Goal: Communication & Community: Share content

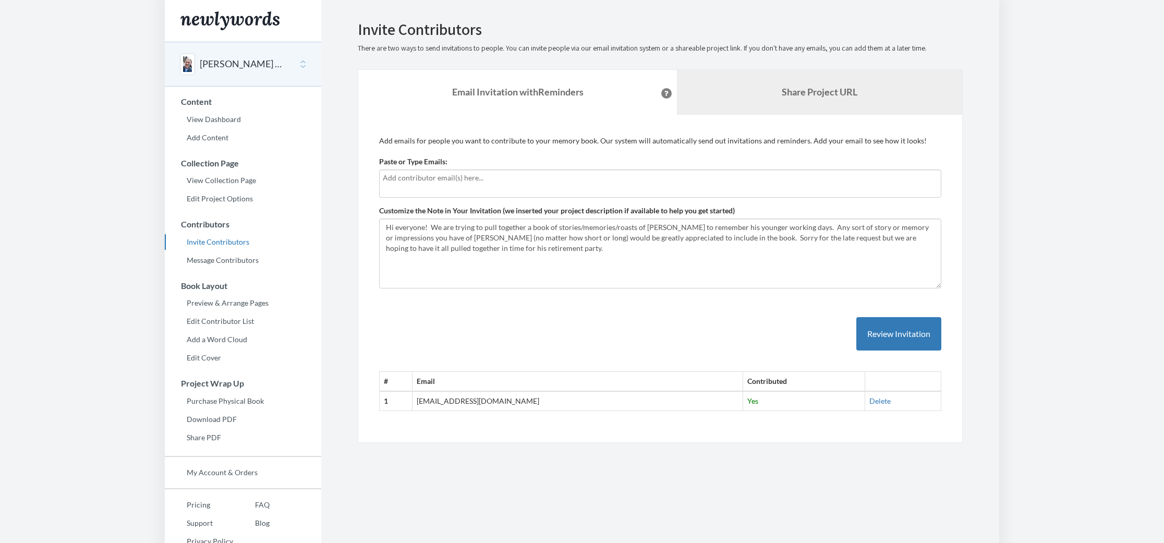
click at [843, 91] on b "Share Project URL" at bounding box center [820, 91] width 76 height 11
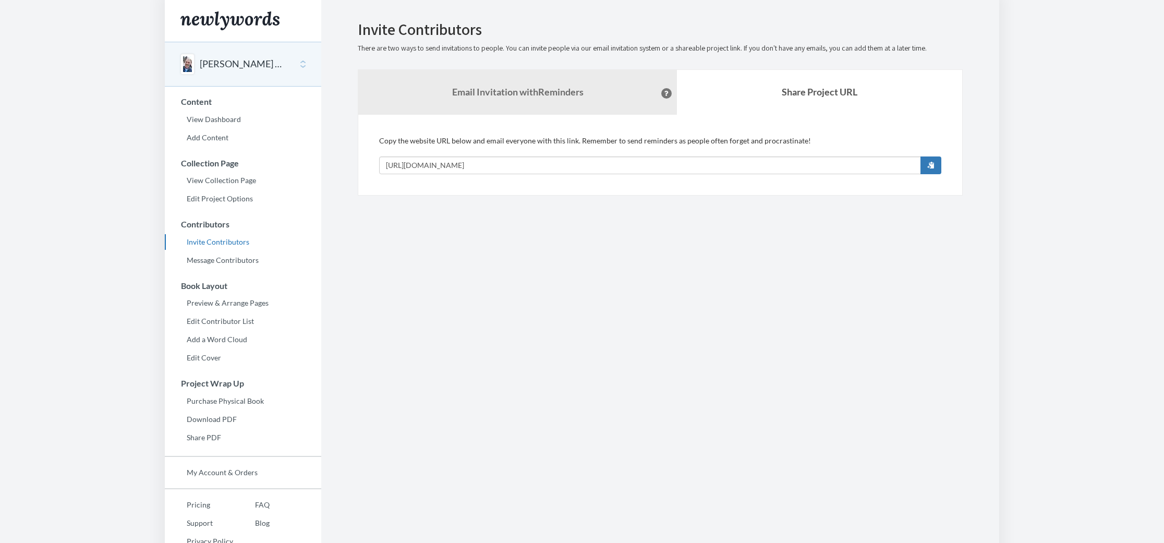
scroll to position [6, 0]
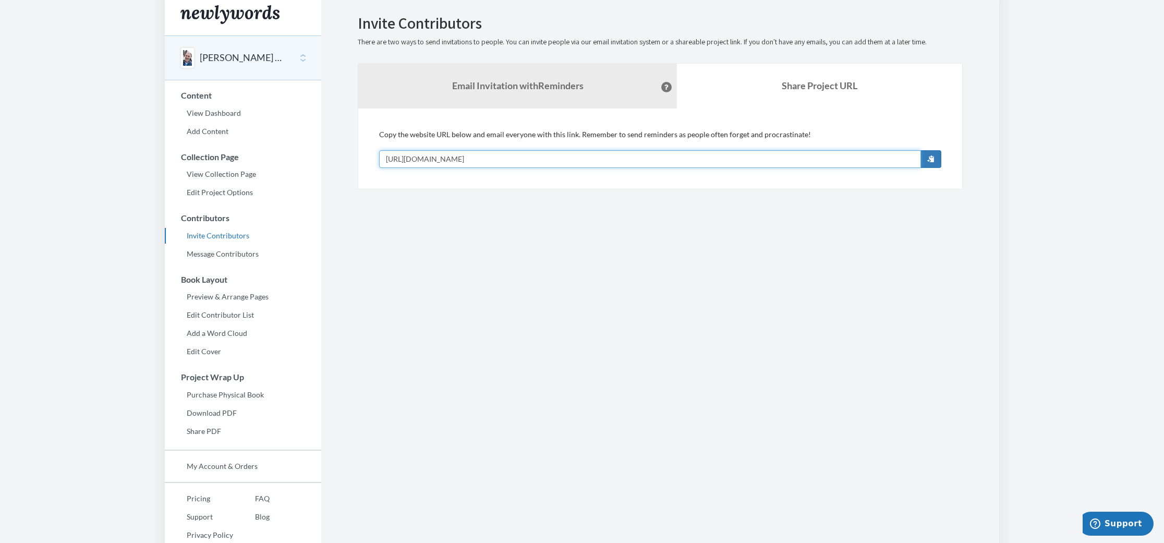
click at [561, 157] on input "[URL][DOMAIN_NAME]" at bounding box center [650, 159] width 542 height 18
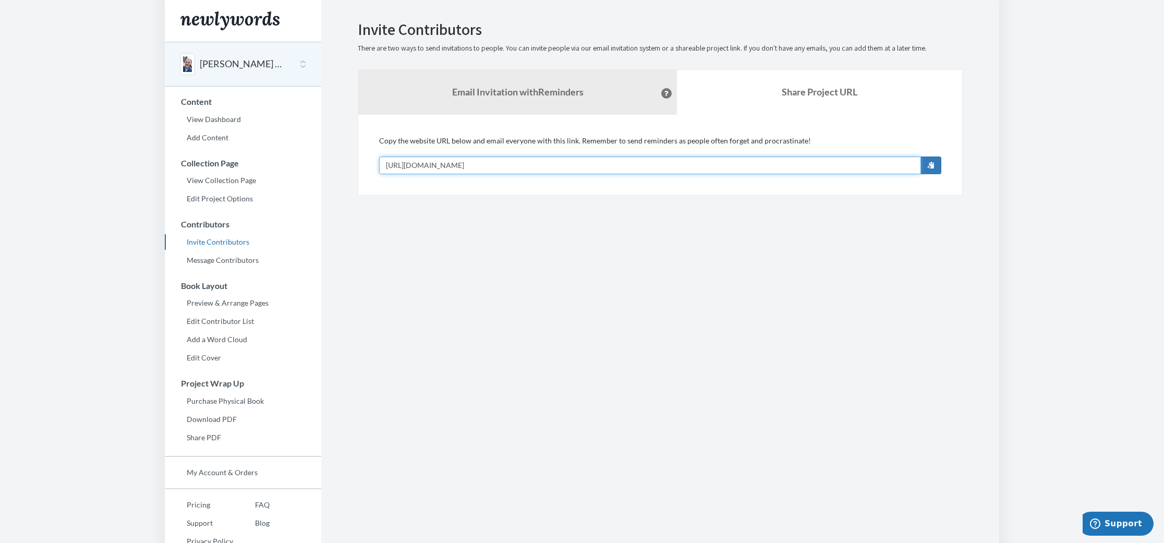
scroll to position [0, 0]
click at [505, 87] on strong "Email Invitation with Reminders" at bounding box center [517, 91] width 131 height 11
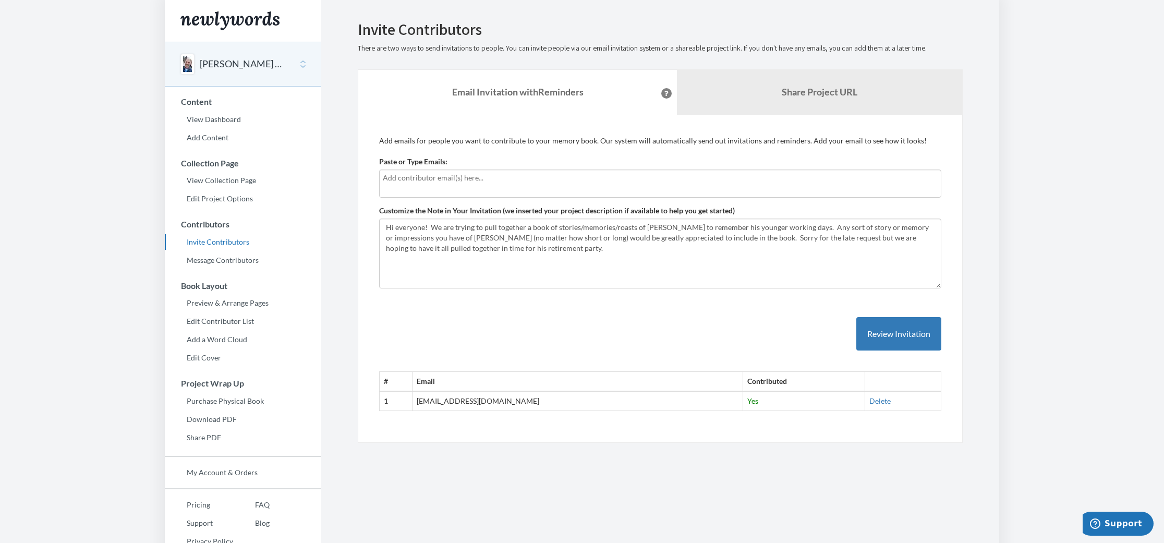
click at [464, 176] on input "text" at bounding box center [660, 177] width 555 height 11
type input "[EMAIL_ADDRESS][DOMAIN_NAME]"
click at [915, 330] on button "Review Invitation" at bounding box center [898, 334] width 85 height 34
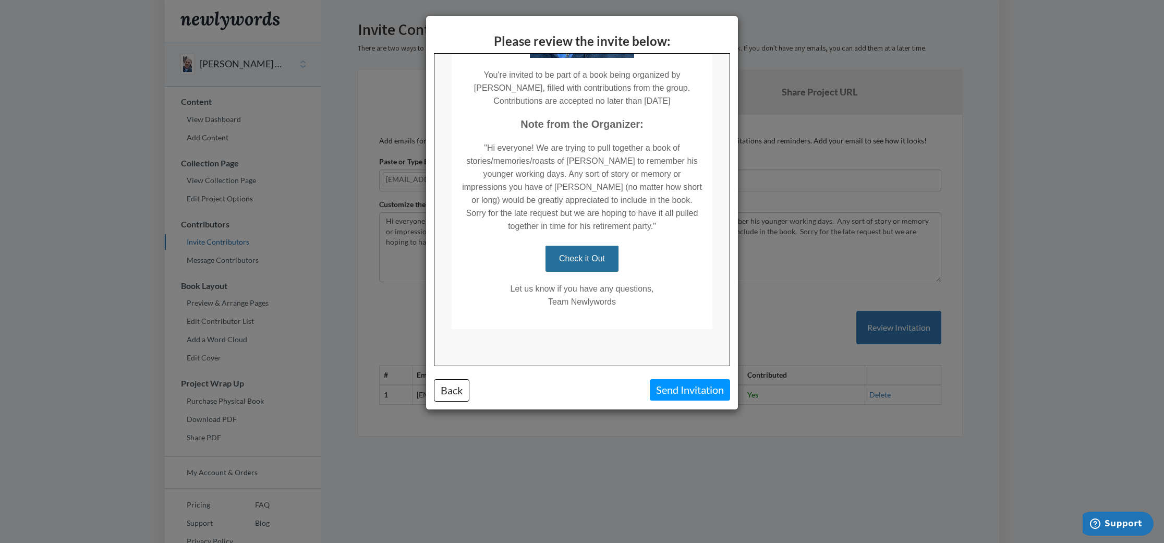
scroll to position [240, 0]
click at [452, 396] on button "Back" at bounding box center [451, 390] width 35 height 22
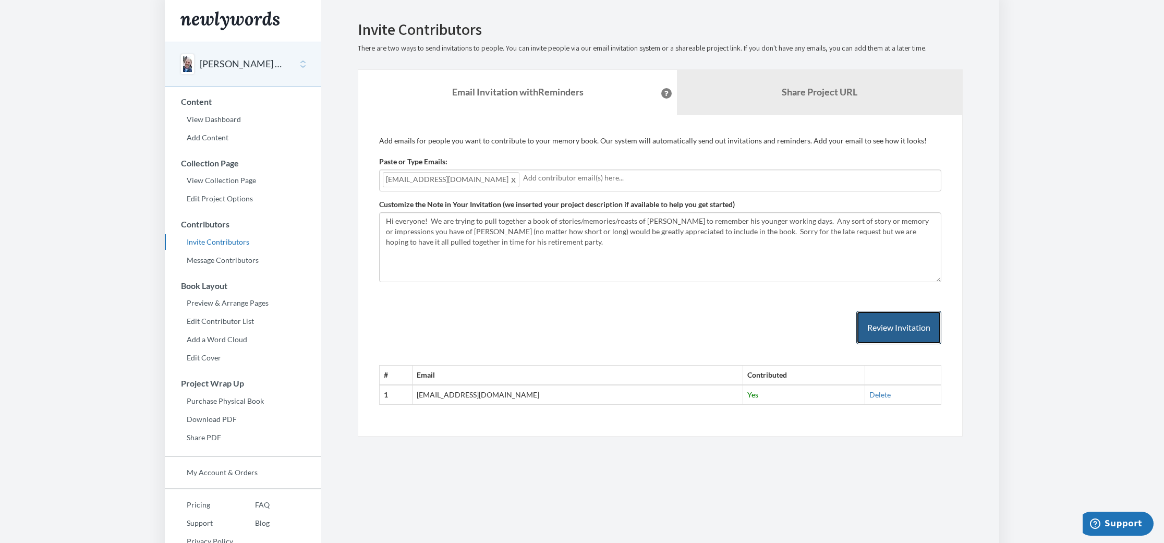
scroll to position [0, 0]
click at [220, 199] on link "Edit Project Options" at bounding box center [243, 199] width 156 height 16
click at [891, 325] on button "Review Invitation" at bounding box center [898, 328] width 85 height 34
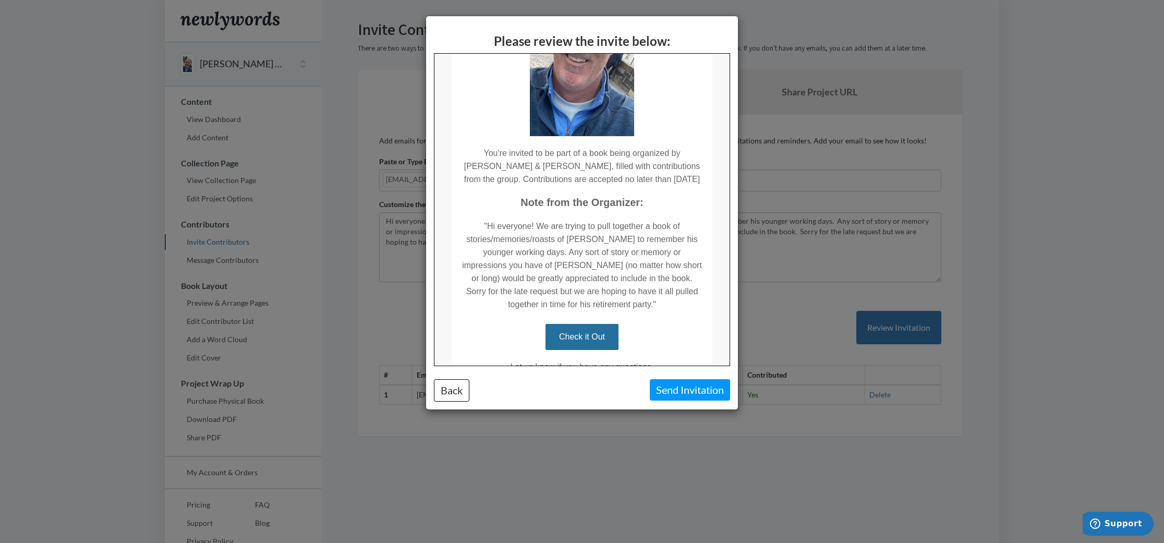
scroll to position [162, 0]
click at [457, 392] on button "Back" at bounding box center [451, 390] width 35 height 22
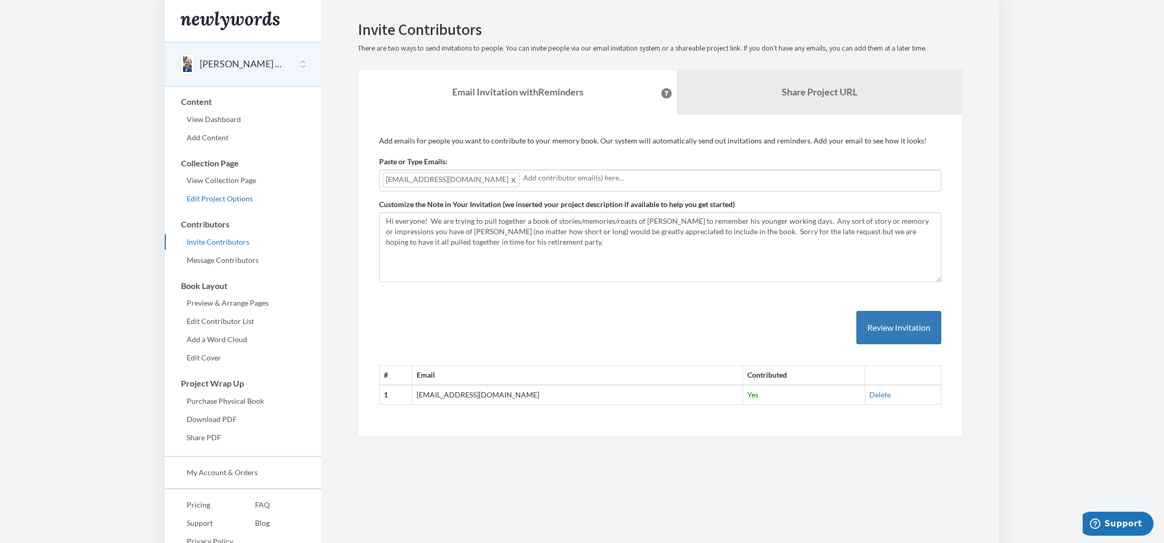
click at [213, 198] on link "Edit Project Options" at bounding box center [243, 199] width 156 height 16
click at [901, 317] on button "Review Invitation" at bounding box center [898, 328] width 85 height 34
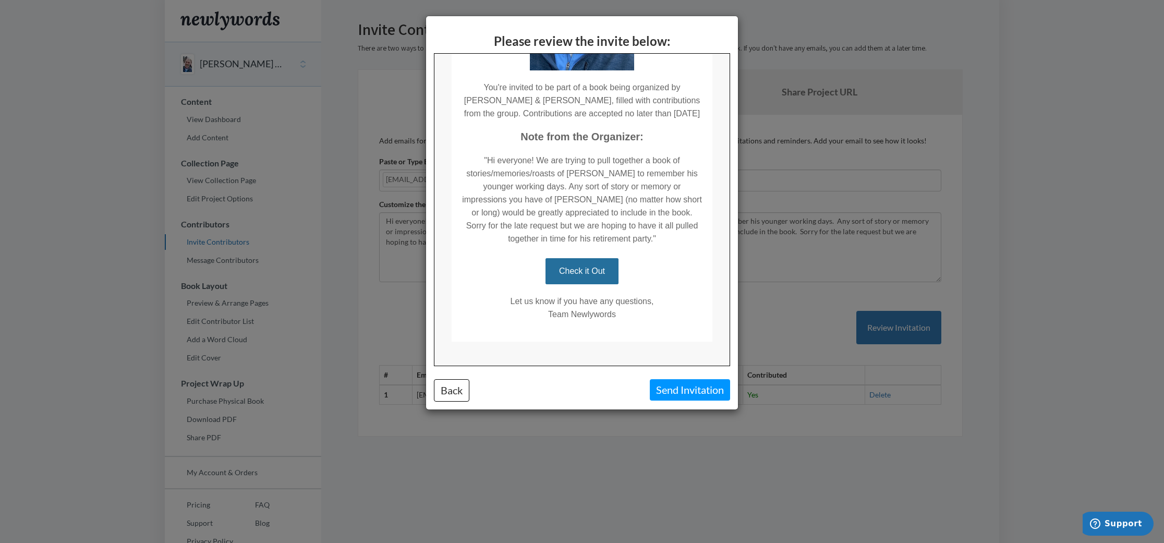
scroll to position [228, 0]
click at [446, 388] on button "Back" at bounding box center [451, 390] width 35 height 22
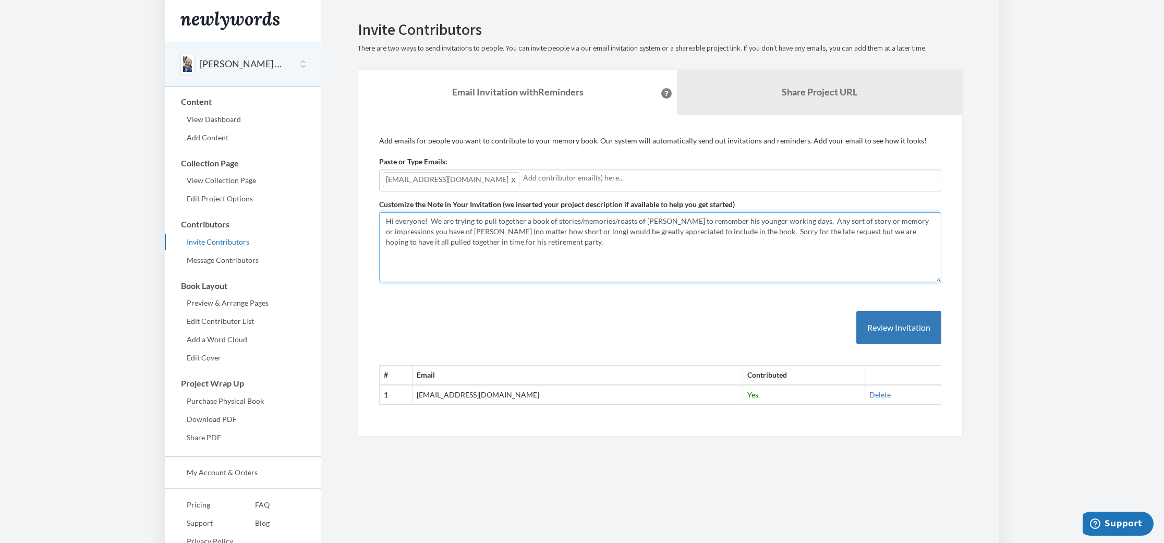
drag, startPoint x: 517, startPoint y: 259, endPoint x: 368, endPoint y: 210, distance: 157.5
click at [368, 210] on div "Add emails for people you want to contribute to your memory book. Our system wi…" at bounding box center [660, 276] width 605 height 322
paste textarea "special messages for Glenn to remember his pre-retirement"
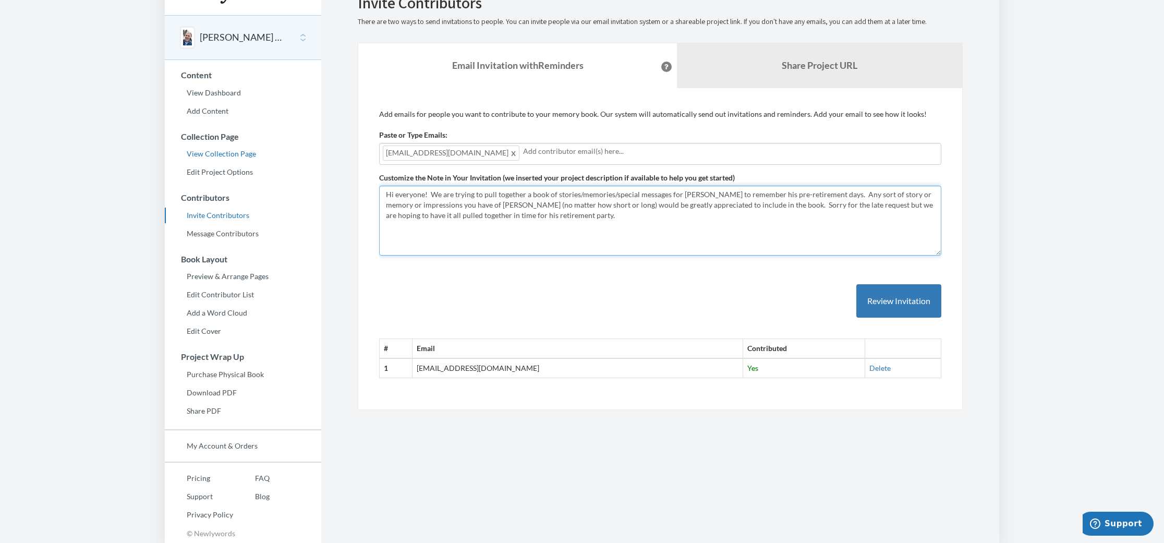
scroll to position [26, 0]
type textarea "Hi everyone! We are trying to pull together a book of stories/memories/special …"
click at [238, 168] on link "Edit Project Options" at bounding box center [243, 173] width 156 height 16
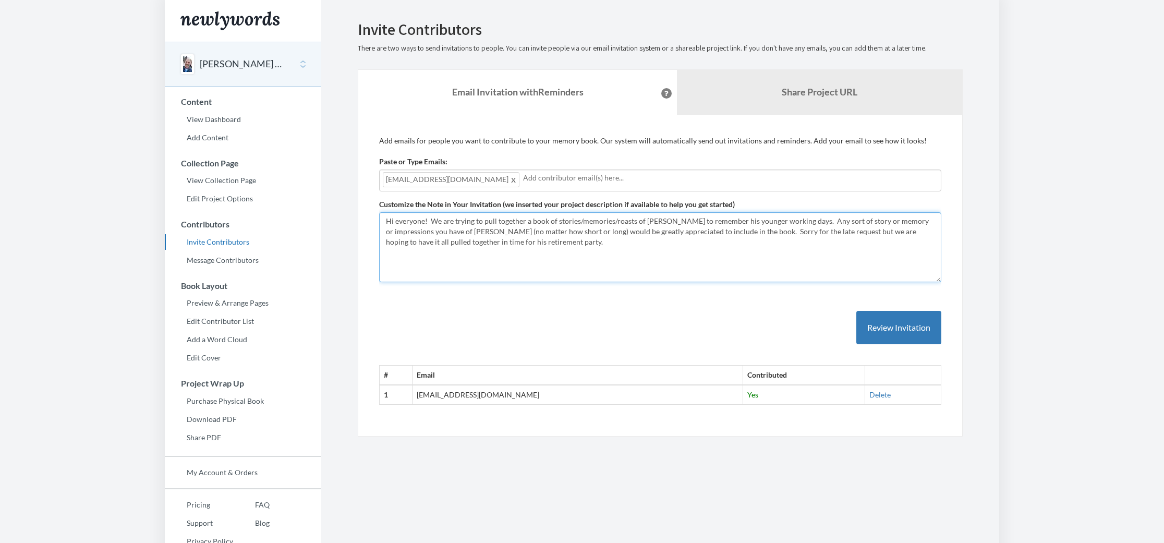
drag, startPoint x: 484, startPoint y: 241, endPoint x: 380, endPoint y: 210, distance: 108.5
click at [380, 210] on div "Customize the Note in Your Invitation (we inserted your project description if …" at bounding box center [660, 240] width 562 height 83
paste textarea "special messages for Glenn to remember his pre-retirement"
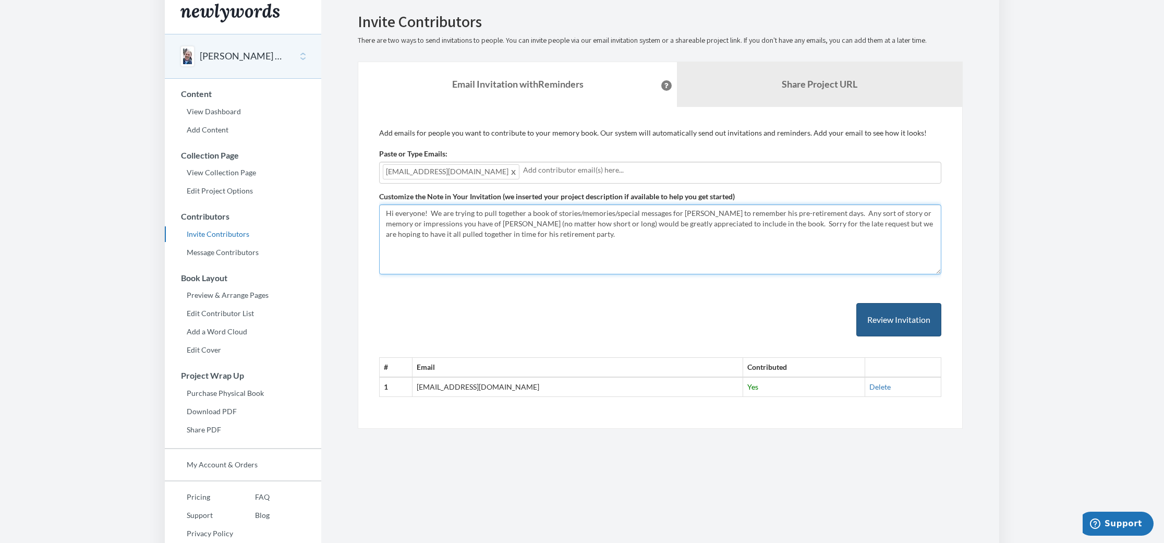
scroll to position [14, 0]
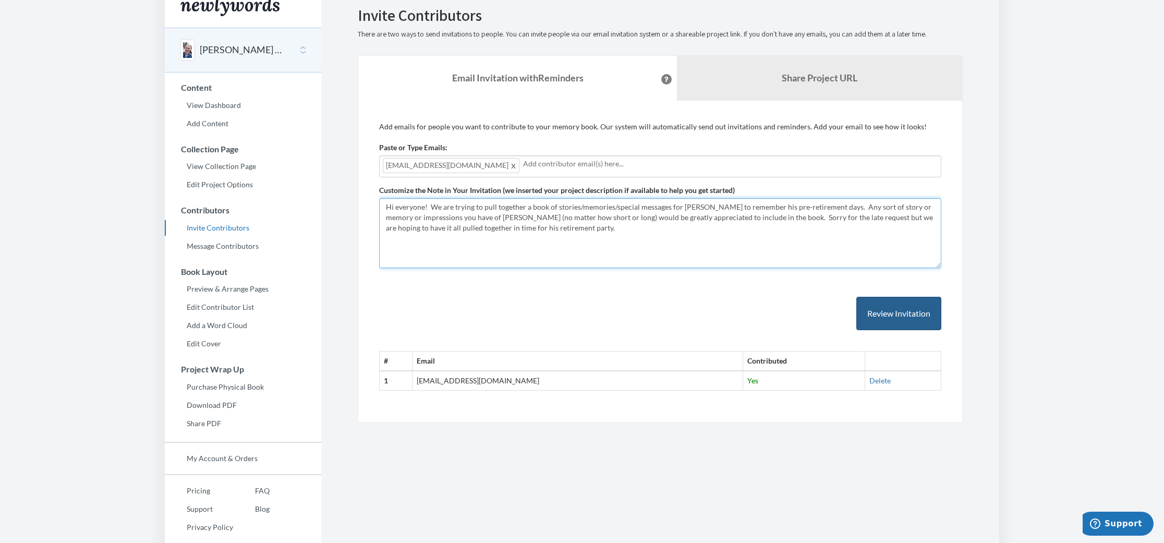
type textarea "Hi everyone! We are trying to pull together a book of stories/memories/special …"
click at [915, 304] on button "Review Invitation" at bounding box center [898, 314] width 85 height 34
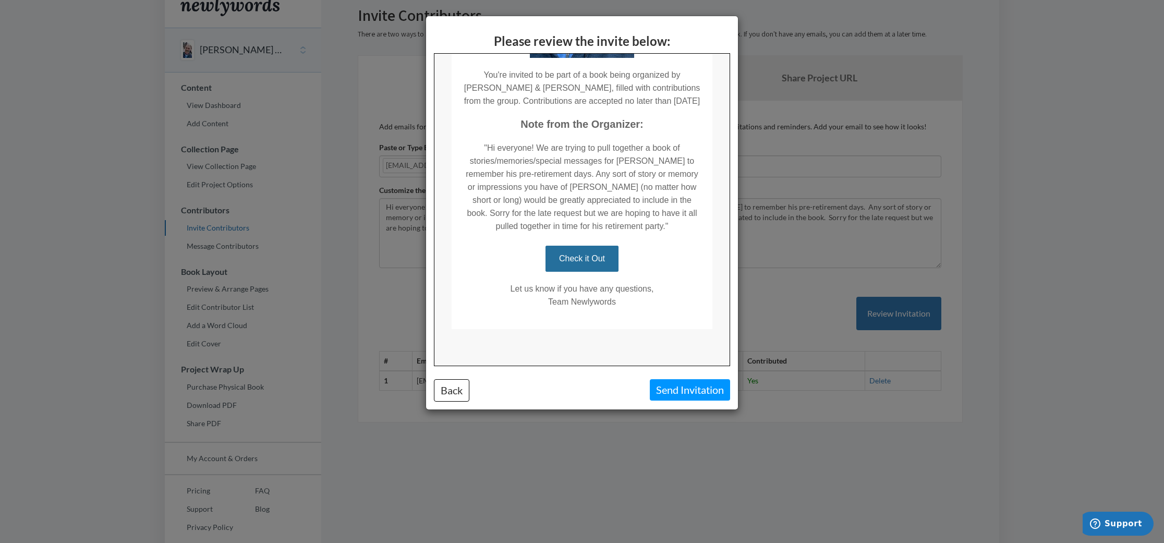
scroll to position [240, 0]
click at [459, 394] on button "Back" at bounding box center [451, 390] width 35 height 22
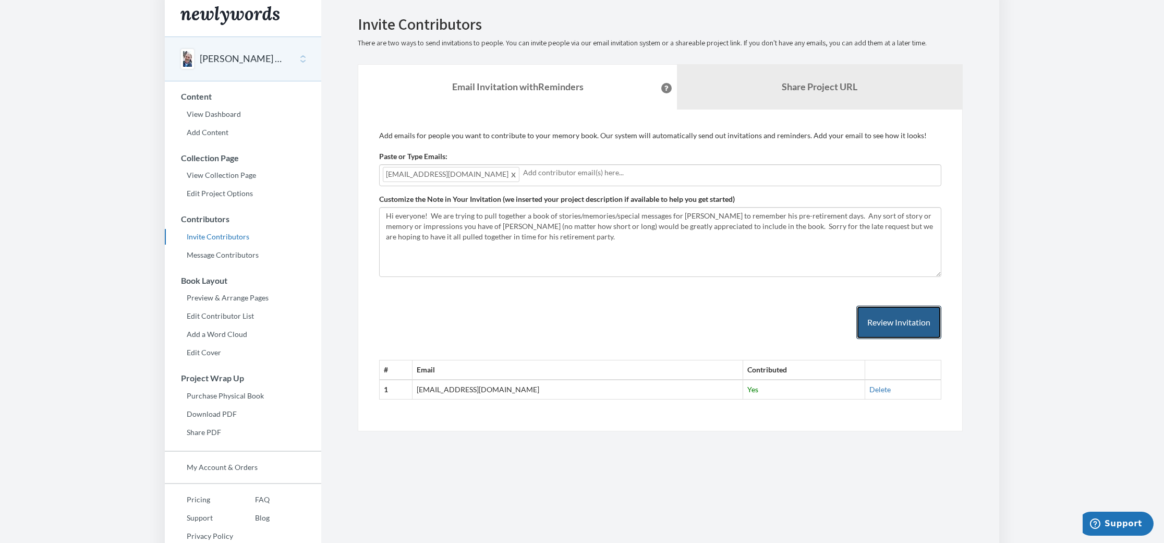
scroll to position [5, 0]
click at [257, 256] on link "Message Contributors" at bounding box center [243, 255] width 156 height 16
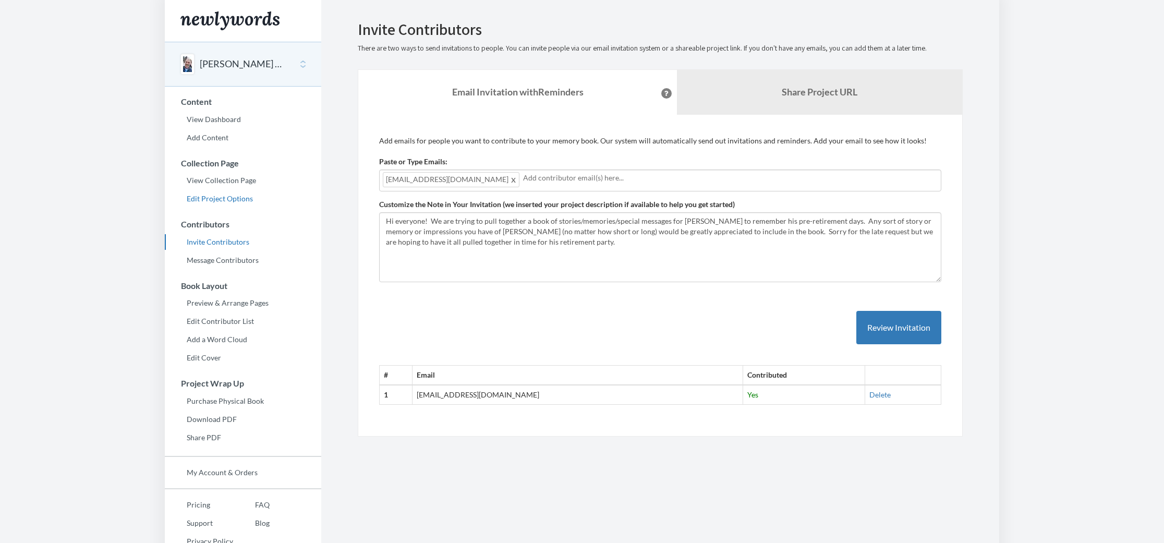
click at [230, 200] on link "Edit Project Options" at bounding box center [243, 199] width 156 height 16
click at [510, 179] on span at bounding box center [514, 179] width 8 height 13
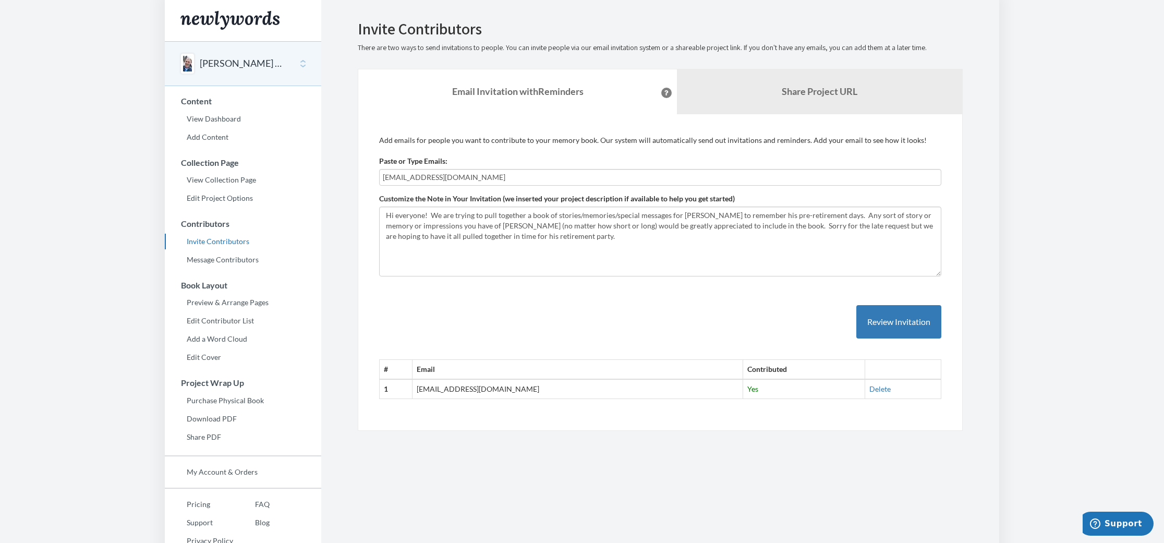
type input "[EMAIL_ADDRESS][DOMAIN_NAME]"
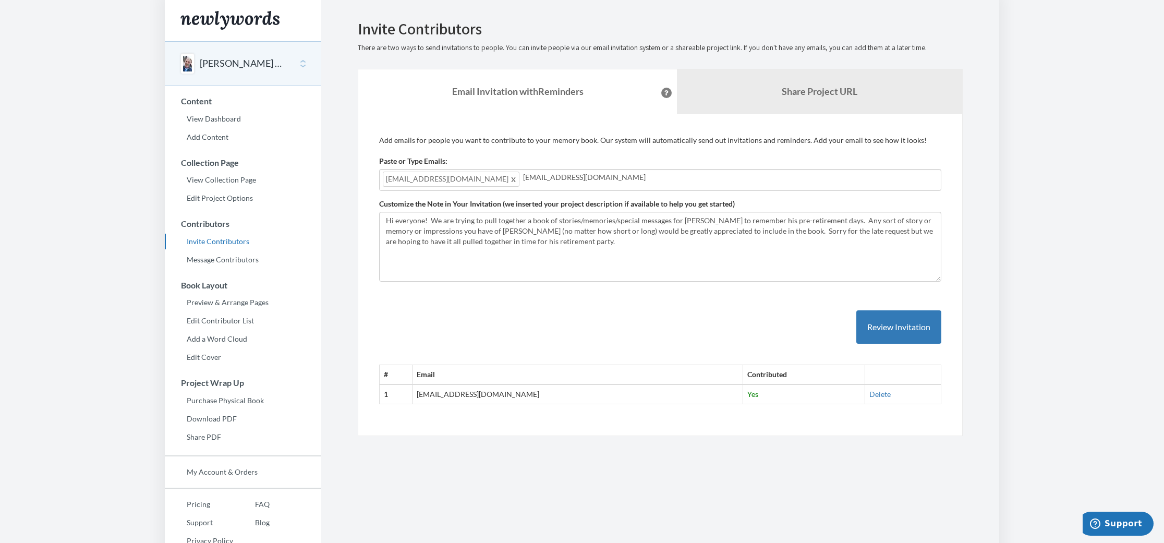
type input "[EMAIL_ADDRESS][DOMAIN_NAME]"
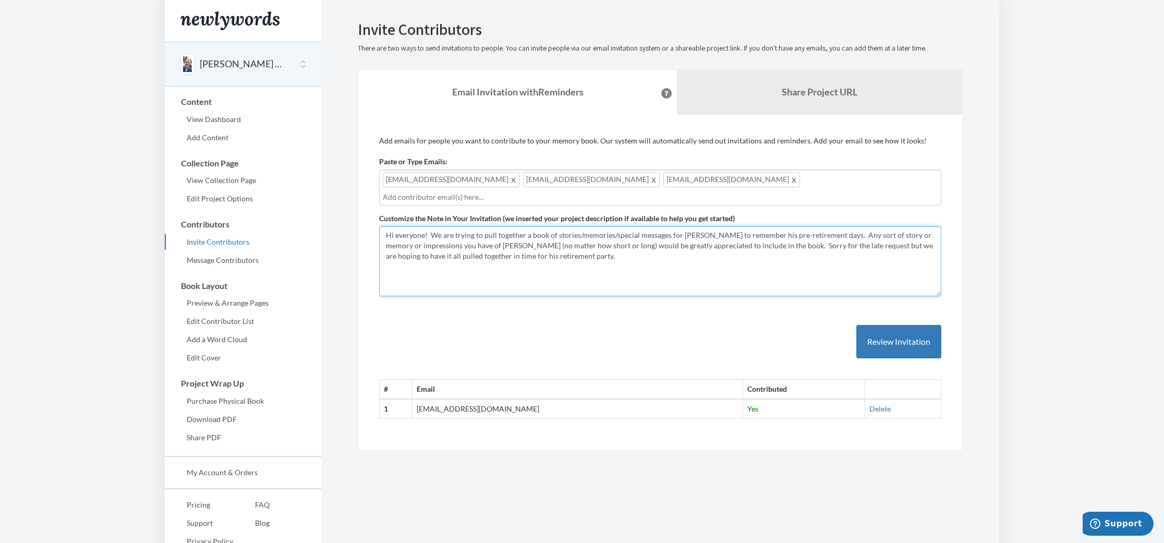
click at [385, 226] on textarea "Hi everyone! We are trying to pull together a book of stories/memories/special …" at bounding box center [660, 261] width 562 height 70
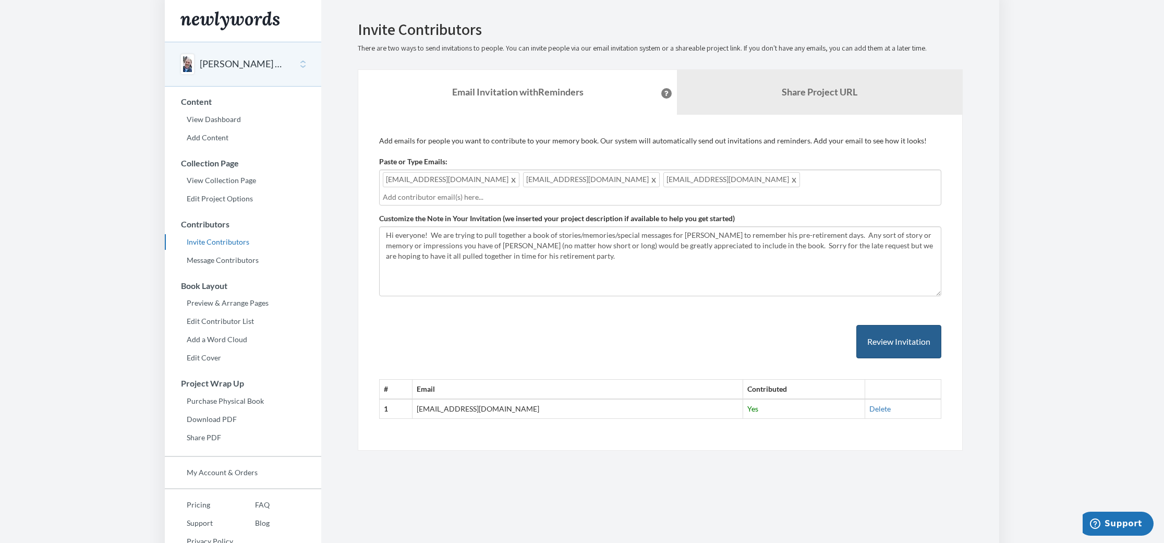
click at [906, 333] on button "Review Invitation" at bounding box center [898, 342] width 85 height 34
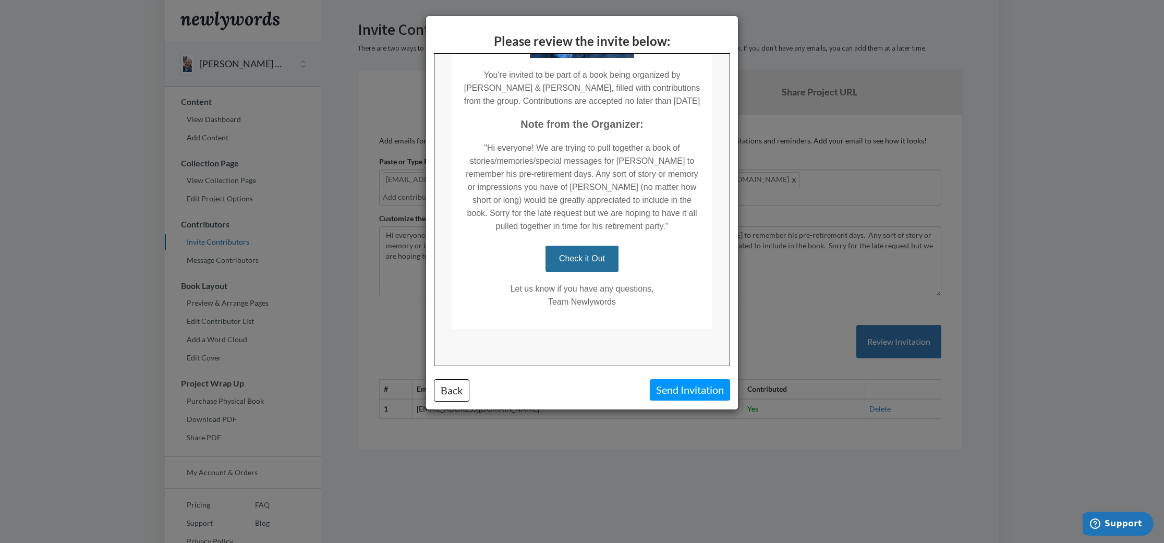
scroll to position [240, 0]
click at [696, 395] on button "Send Invitation" at bounding box center [690, 389] width 80 height 21
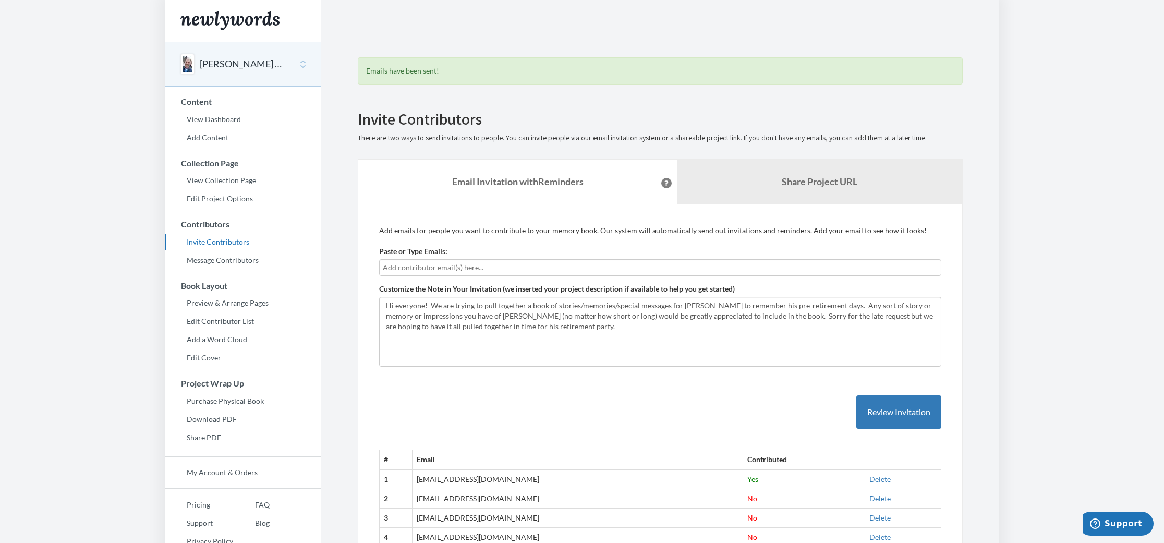
click at [473, 264] on input "text" at bounding box center [660, 267] width 555 height 11
type input "[EMAIL_ADDRESS][DOMAIN_NAME]"
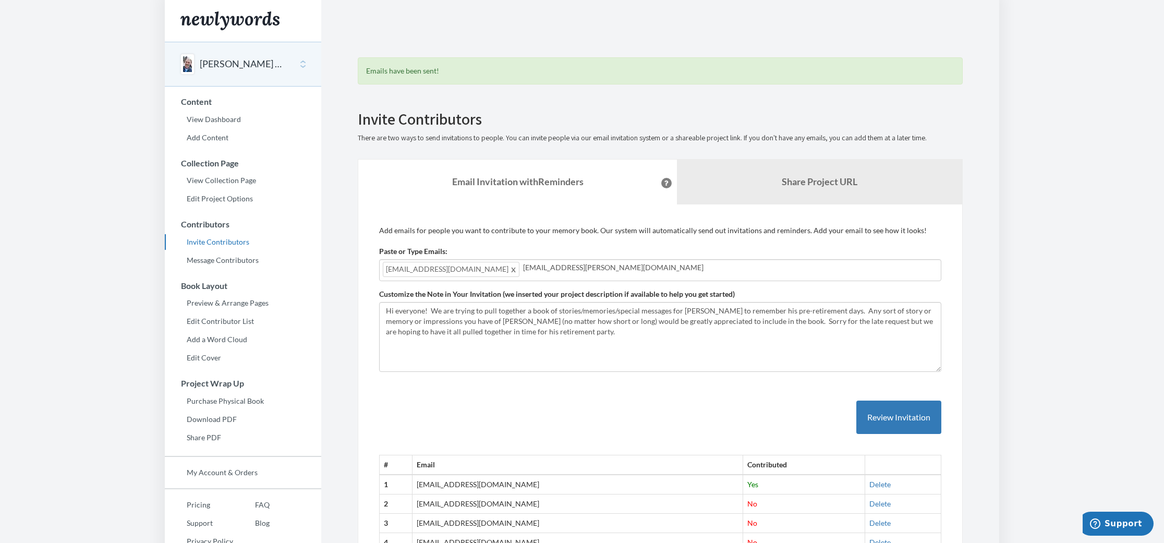
type input "[EMAIL_ADDRESS][PERSON_NAME][DOMAIN_NAME]"
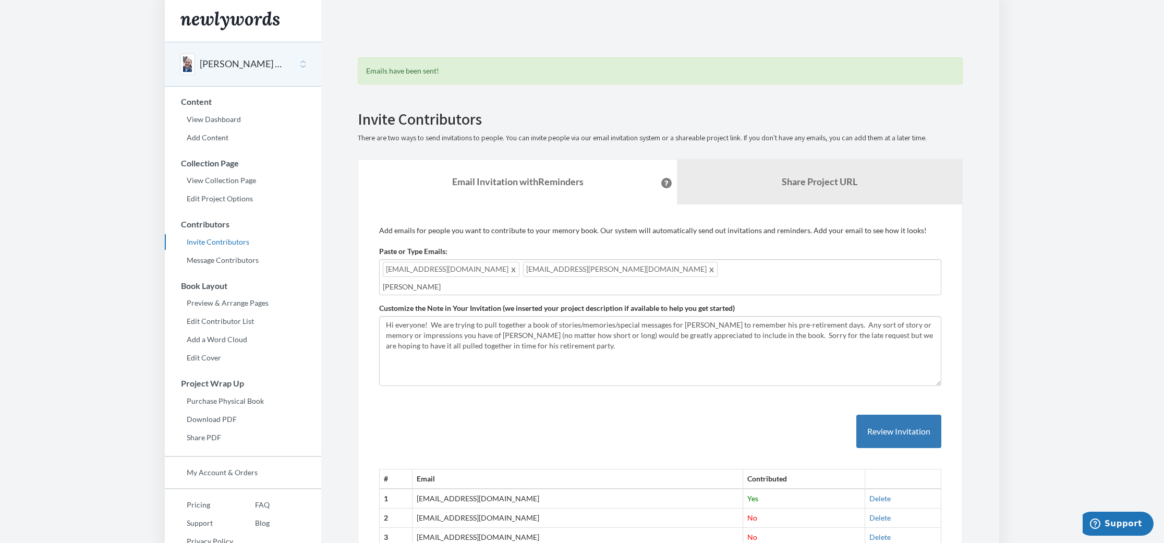
scroll to position [3, 0]
type input "l"
type input "[EMAIL_ADDRESS][DOMAIN_NAME]"
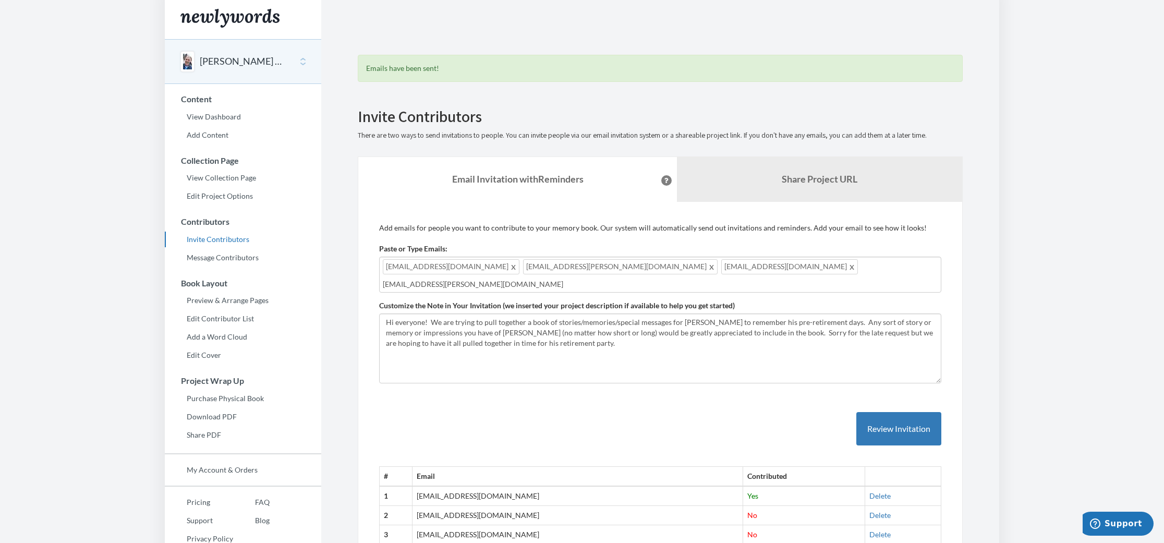
type input "[EMAIL_ADDRESS][PERSON_NAME][DOMAIN_NAME]"
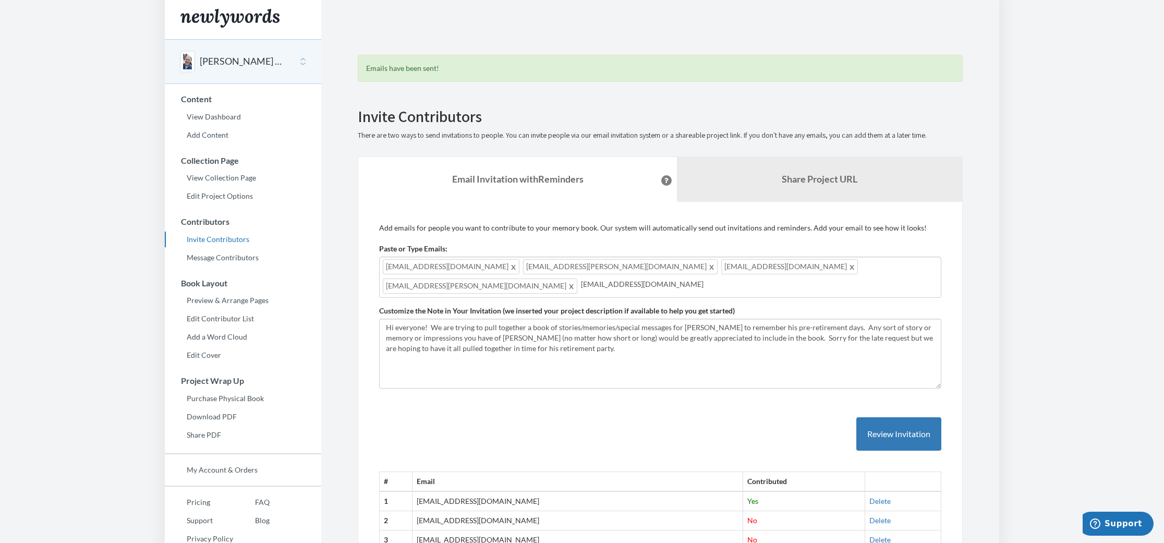
type input "[EMAIL_ADDRESS][DOMAIN_NAME]"
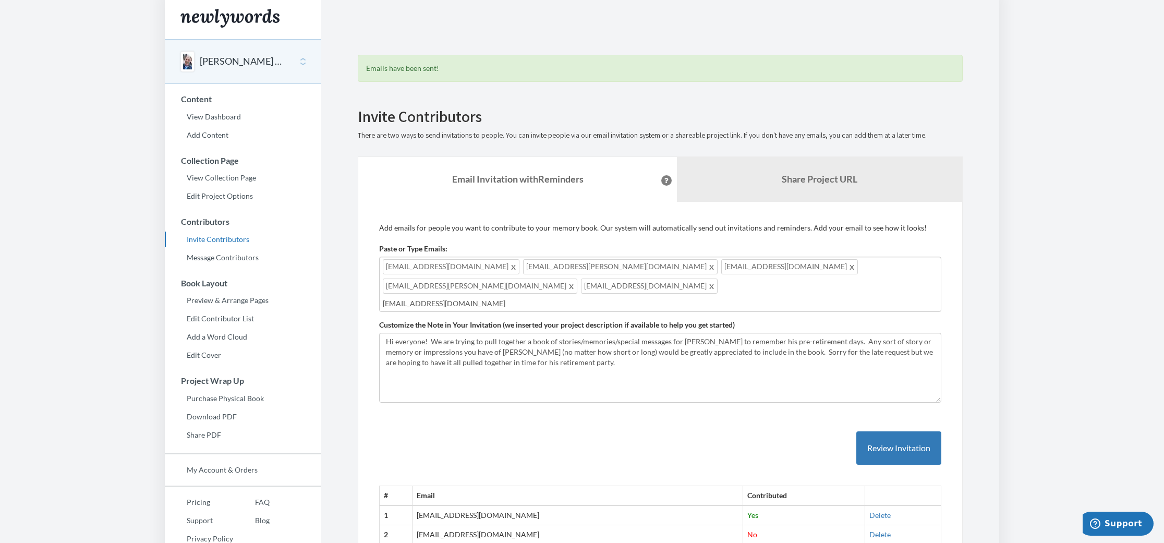
type input "[EMAIL_ADDRESS][DOMAIN_NAME]"
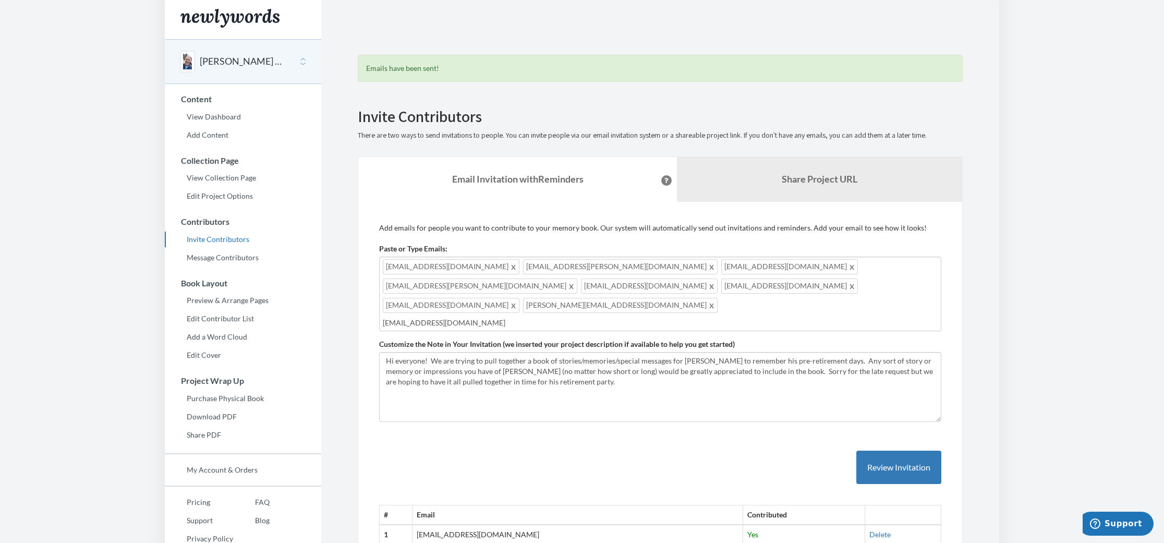
type input "[EMAIL_ADDRESS][DOMAIN_NAME]"
click at [747, 285] on div "[EMAIL_ADDRESS][DOMAIN_NAME] [DOMAIN_NAME][EMAIL_ADDRESS][PERSON_NAME][DOMAIN_N…" at bounding box center [660, 294] width 562 height 75
click at [755, 285] on div "[EMAIL_ADDRESS][DOMAIN_NAME] [DOMAIN_NAME][EMAIL_ADDRESS][PERSON_NAME][DOMAIN_N…" at bounding box center [660, 294] width 562 height 75
click at [793, 287] on div "[EMAIL_ADDRESS][DOMAIN_NAME] [DOMAIN_NAME][EMAIL_ADDRESS][PERSON_NAME][DOMAIN_N…" at bounding box center [660, 294] width 562 height 75
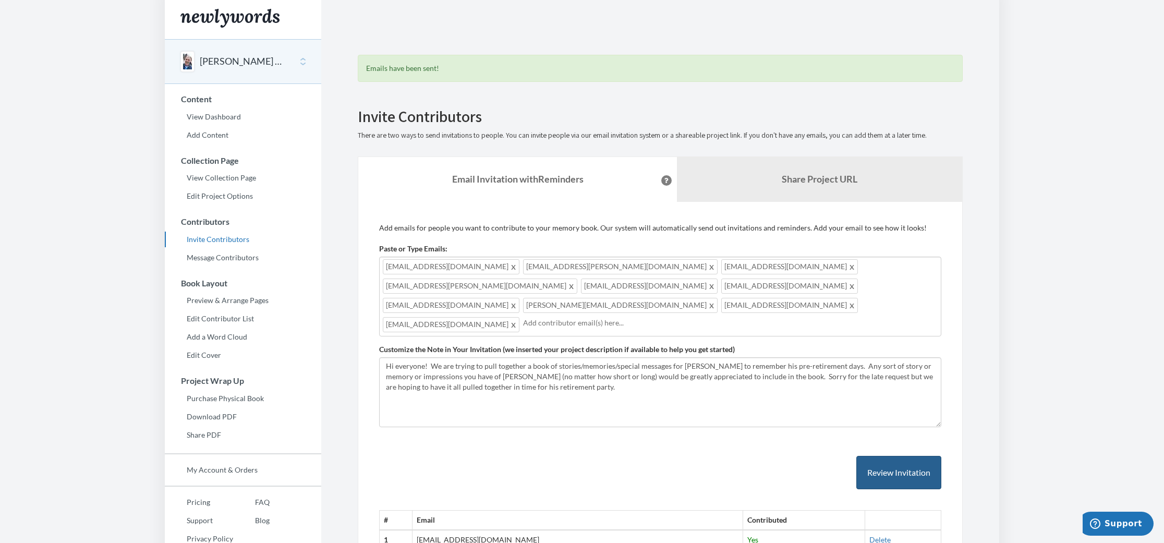
click at [918, 456] on button "Review Invitation" at bounding box center [898, 473] width 85 height 34
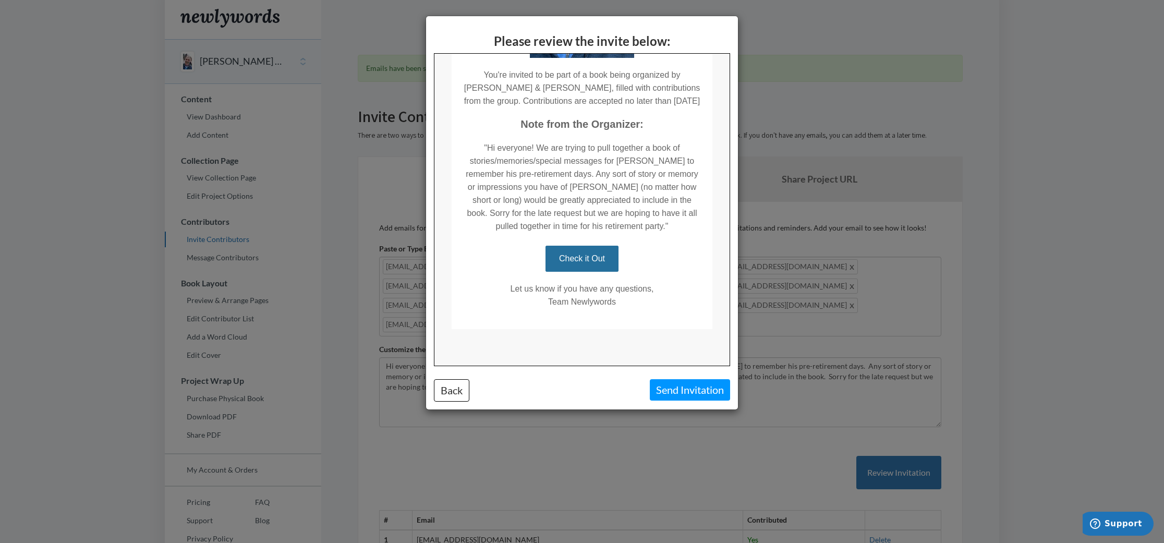
scroll to position [240, 0]
click at [715, 393] on button "Send Invitation" at bounding box center [690, 389] width 80 height 21
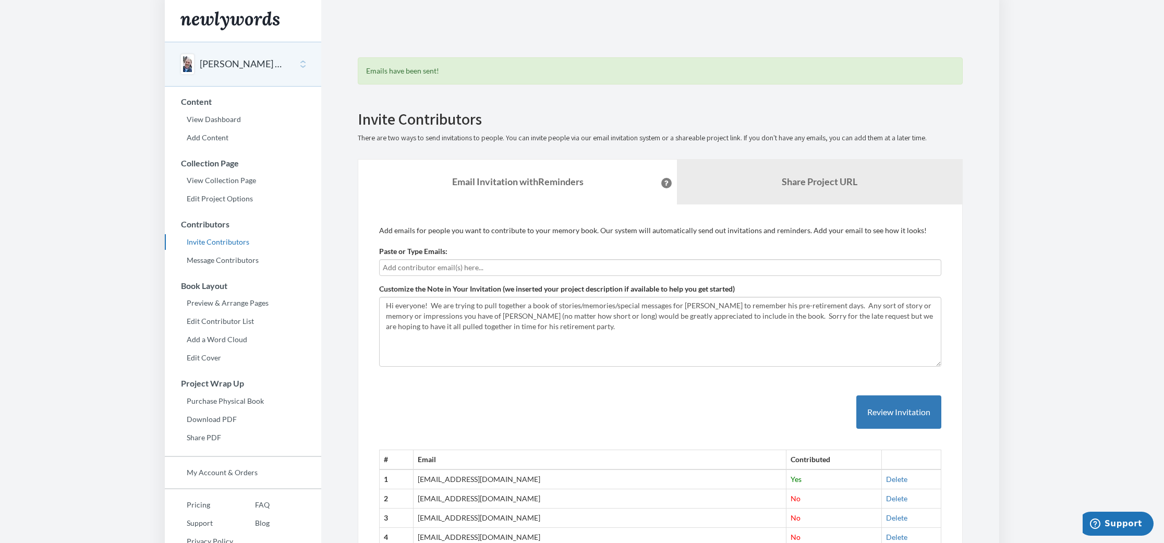
scroll to position [0, 0]
click at [461, 263] on input "text" at bounding box center [660, 267] width 555 height 11
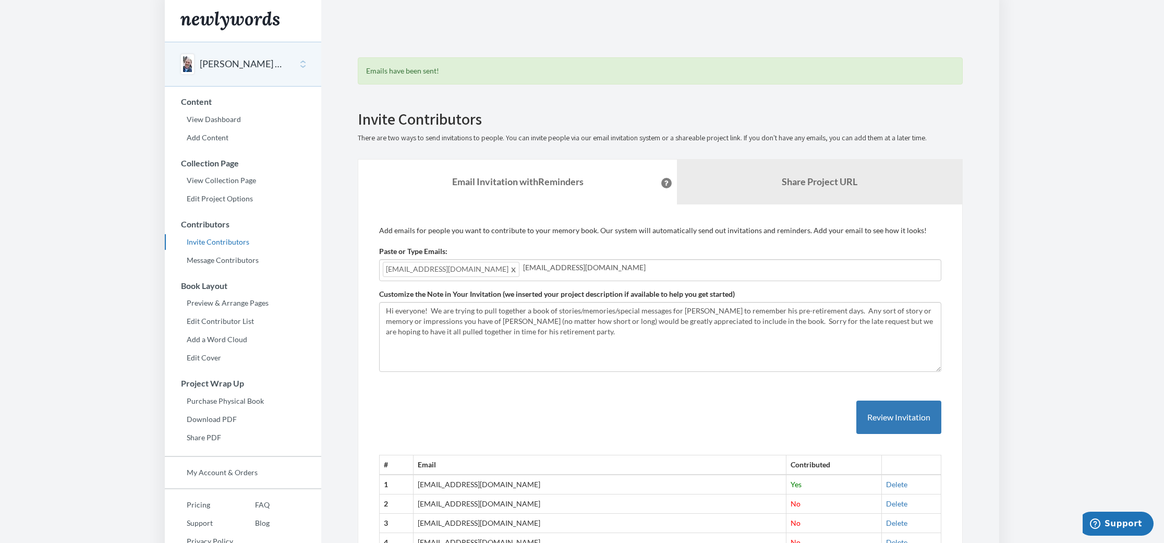
type input "[EMAIL_ADDRESS][DOMAIN_NAME]"
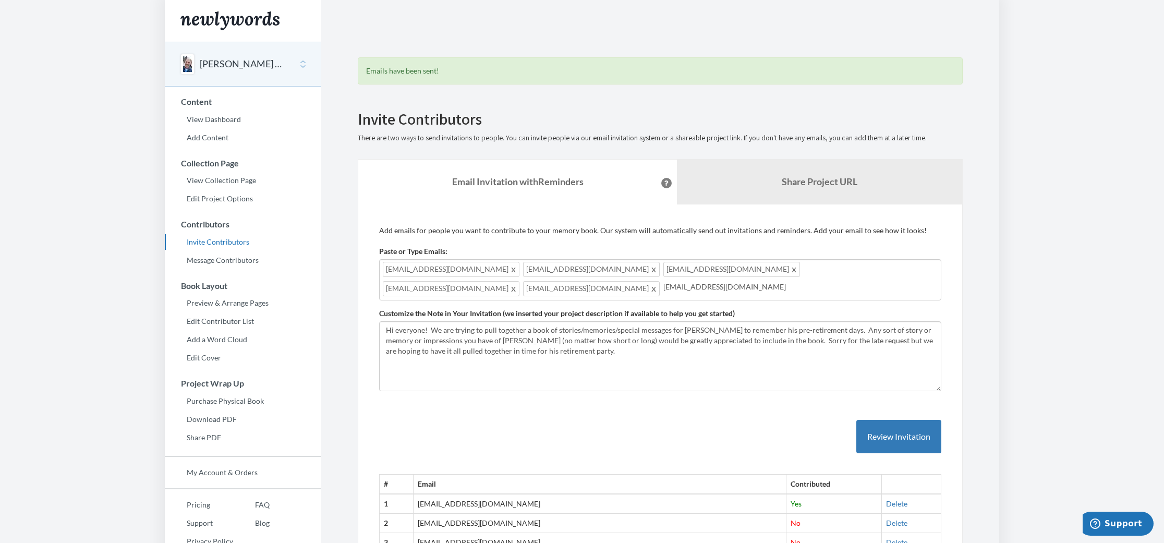
type input "[EMAIL_ADDRESS][DOMAIN_NAME]"
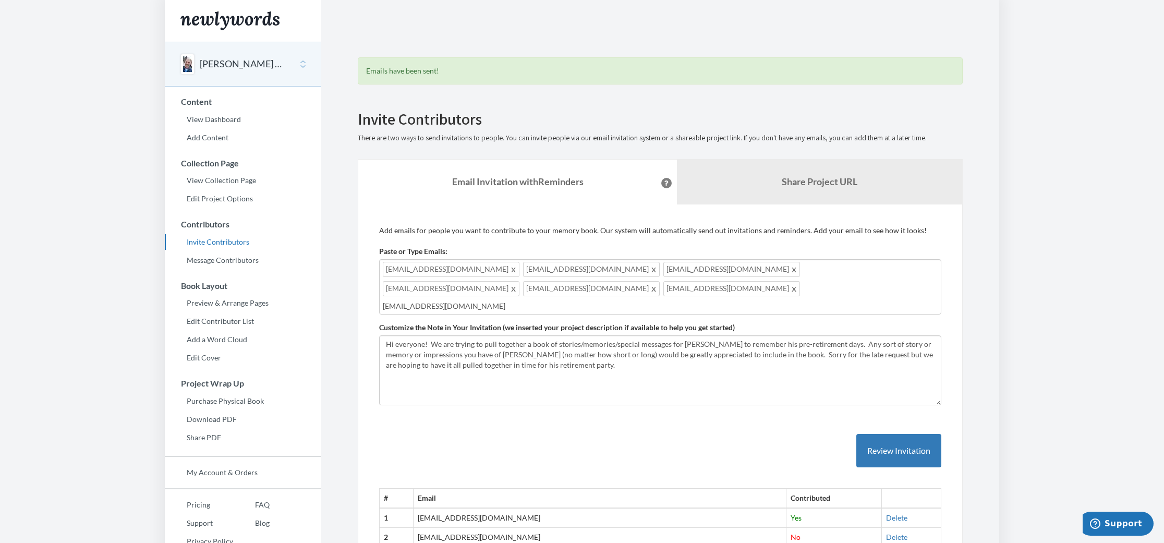
type input "[EMAIL_ADDRESS][DOMAIN_NAME]"
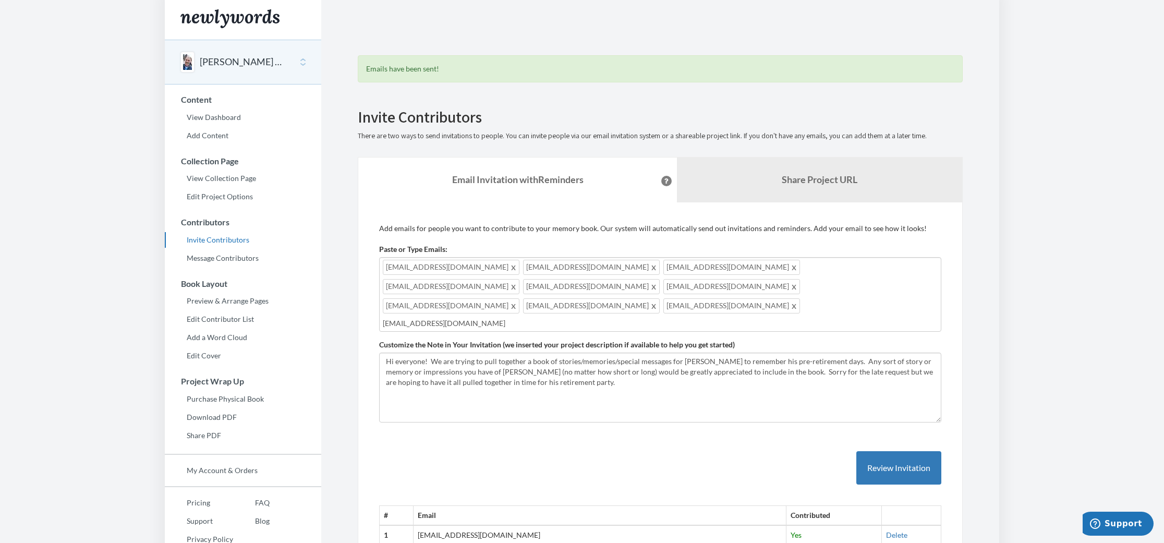
type input "[EMAIL_ADDRESS][DOMAIN_NAME]"
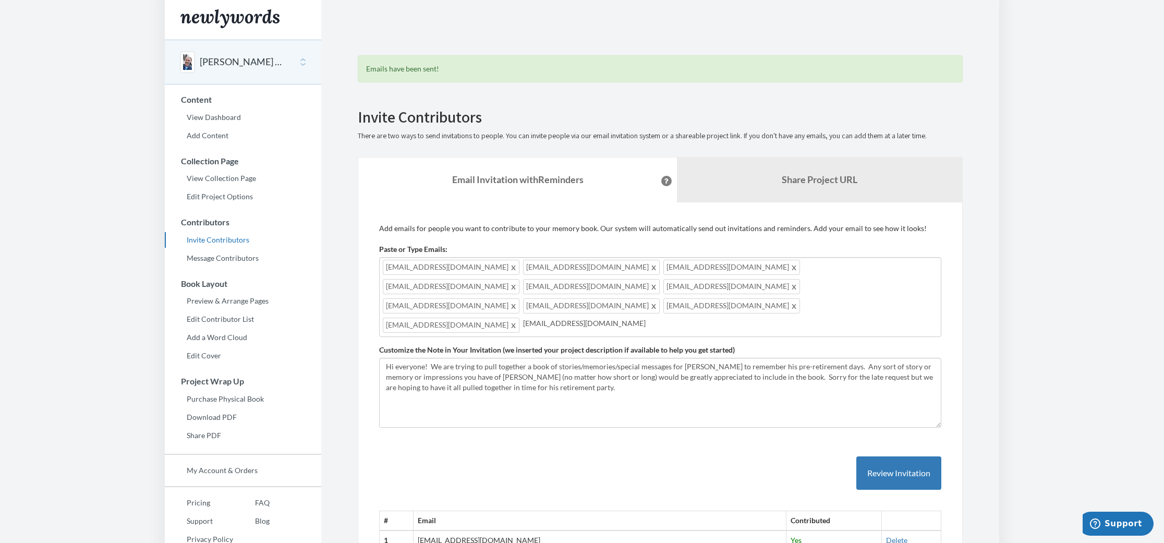
type input "[EMAIL_ADDRESS][DOMAIN_NAME]"
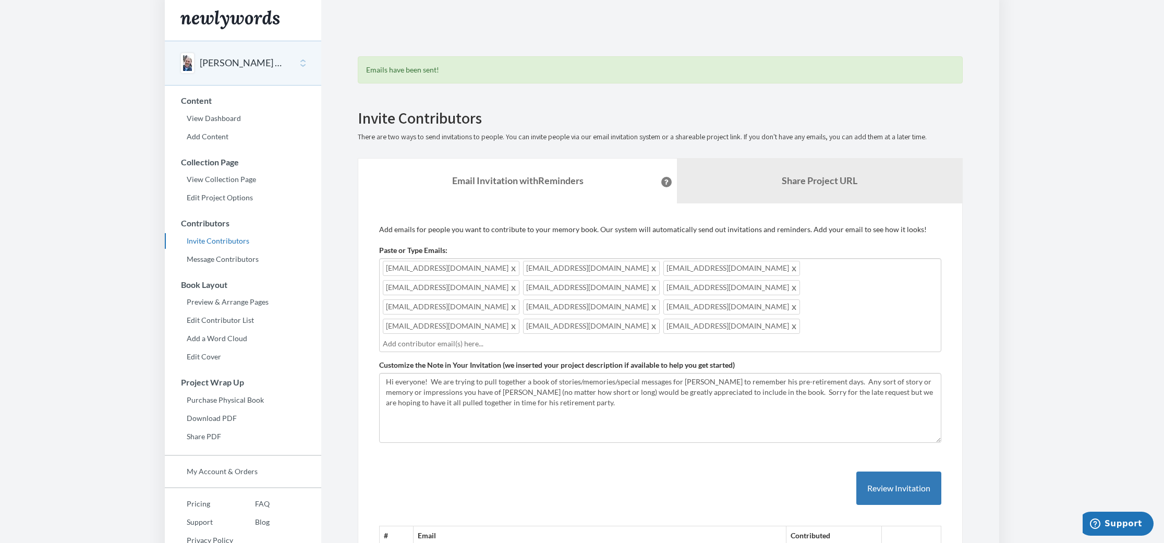
scroll to position [1, 0]
type input "[PERSON_NAME][EMAIL_ADDRESS][DOMAIN_NAME]"
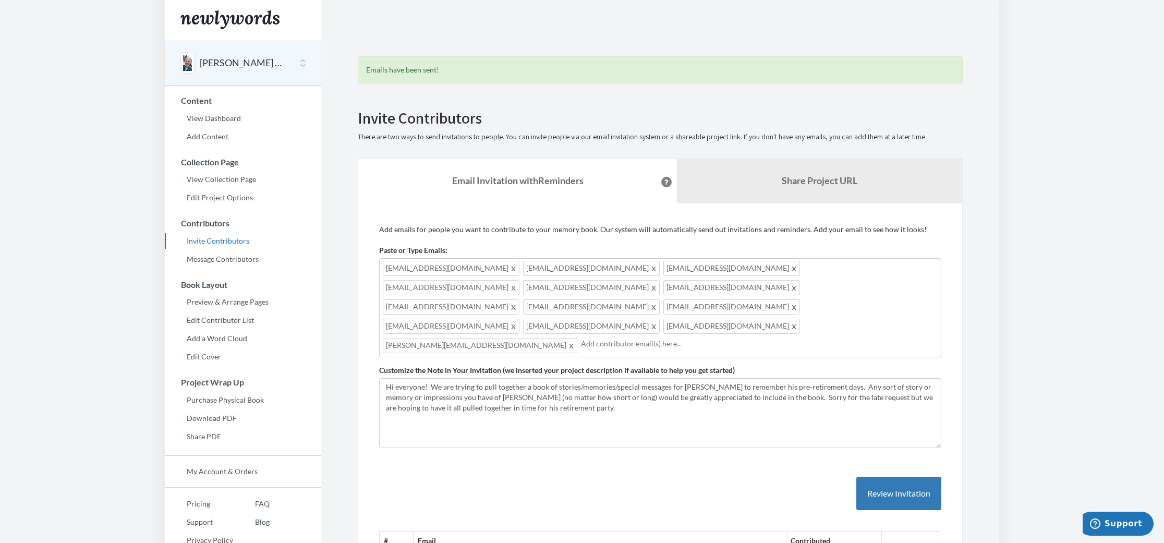
click at [568, 339] on span at bounding box center [572, 345] width 8 height 13
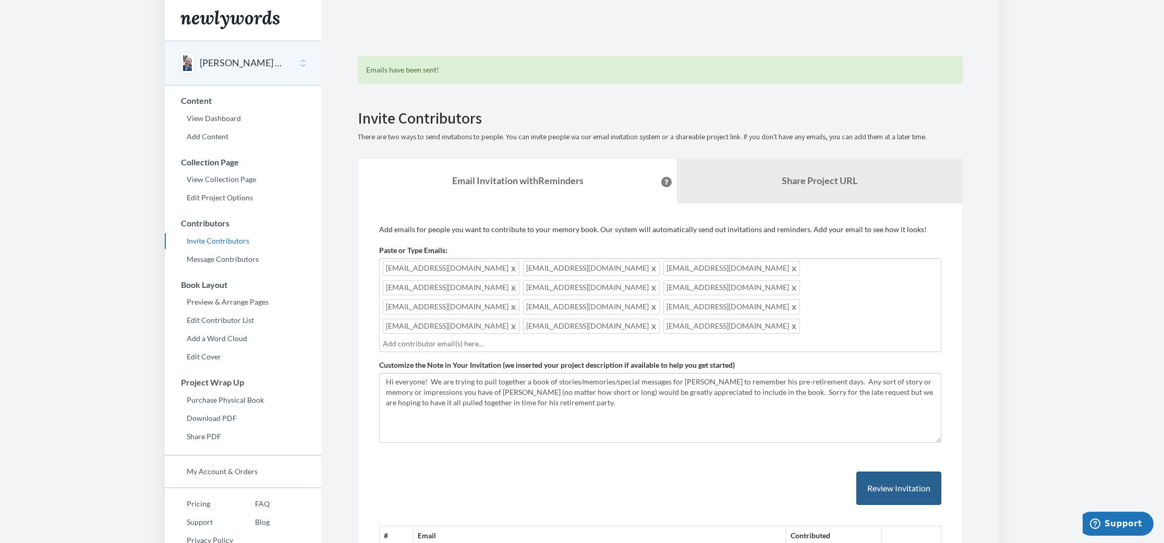
click at [910, 471] on button "Review Invitation" at bounding box center [898, 488] width 85 height 34
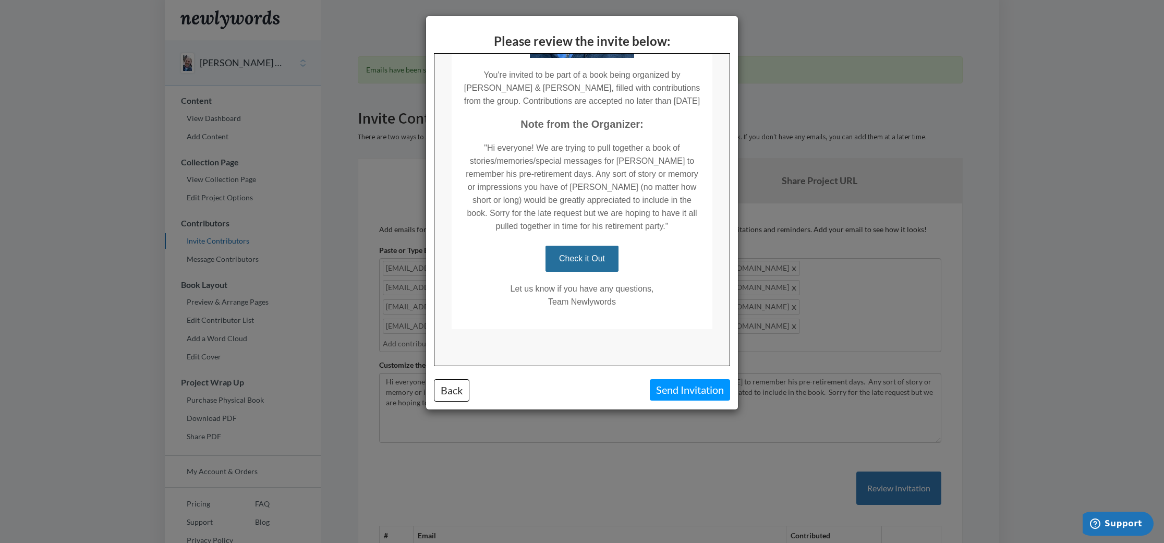
scroll to position [240, 0]
click at [683, 387] on button "Send Invitation" at bounding box center [690, 389] width 80 height 21
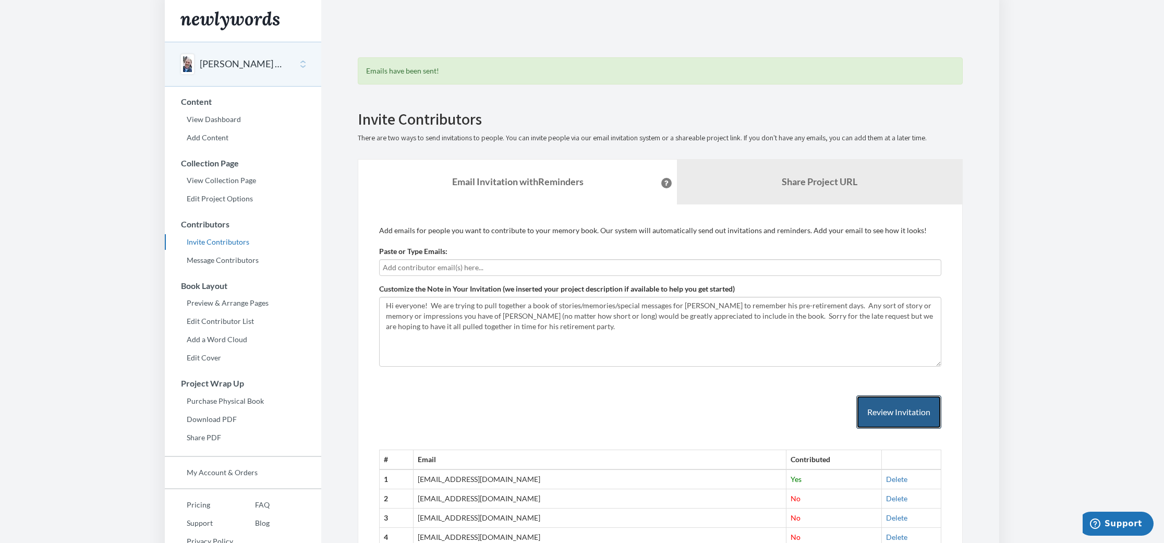
scroll to position [0, 0]
click at [508, 266] on input "text" at bounding box center [660, 267] width 555 height 11
type input "[EMAIL_ADDRESS][DOMAIN_NAME]"
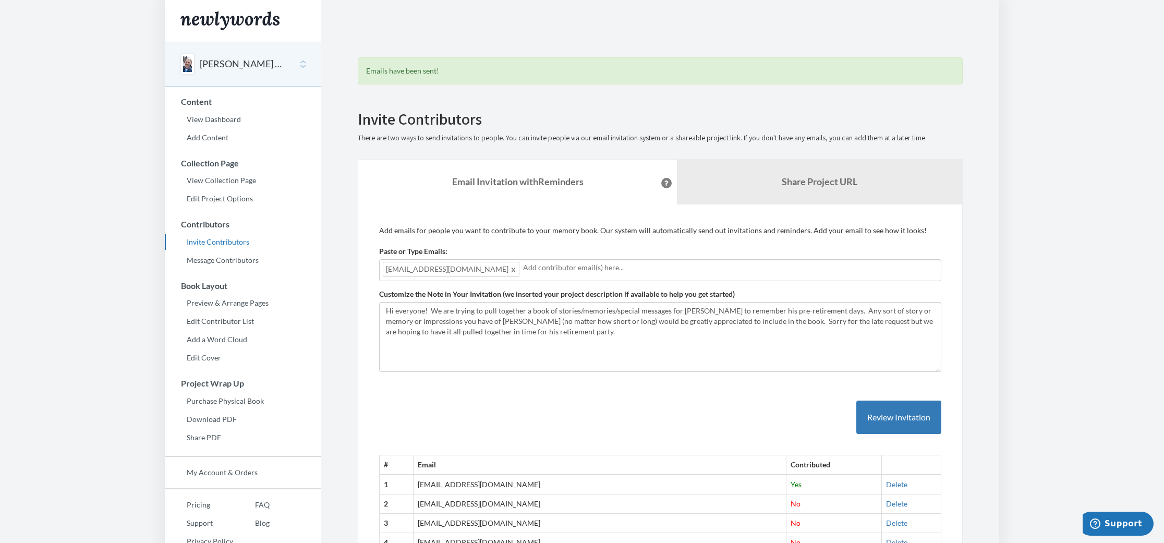
click at [523, 266] on input "text" at bounding box center [730, 267] width 415 height 11
type input "[EMAIL_ADDRESS][DOMAIN_NAME]"
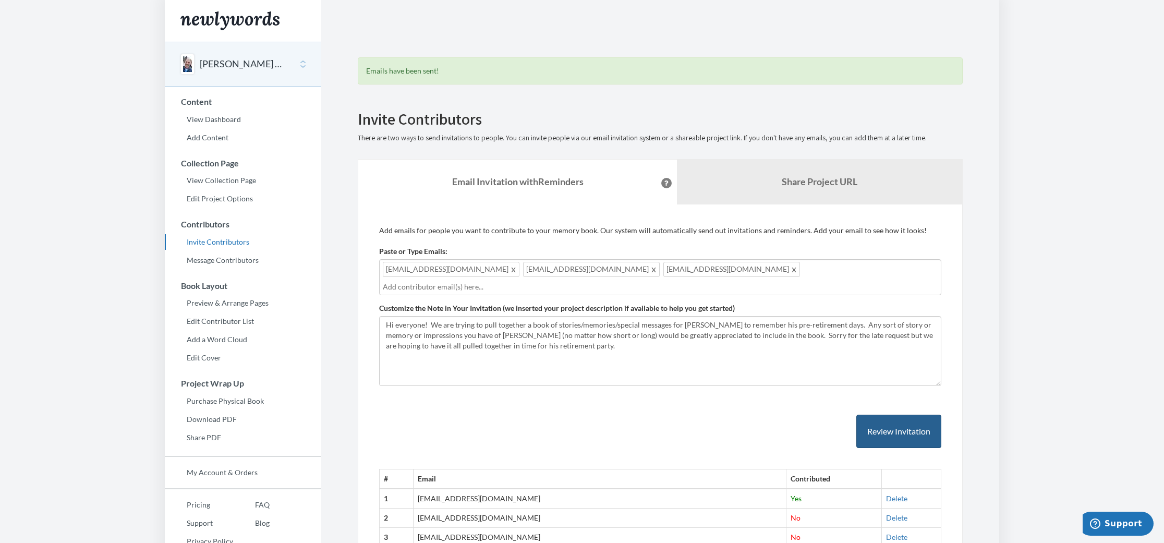
click at [894, 419] on button "Review Invitation" at bounding box center [898, 432] width 85 height 34
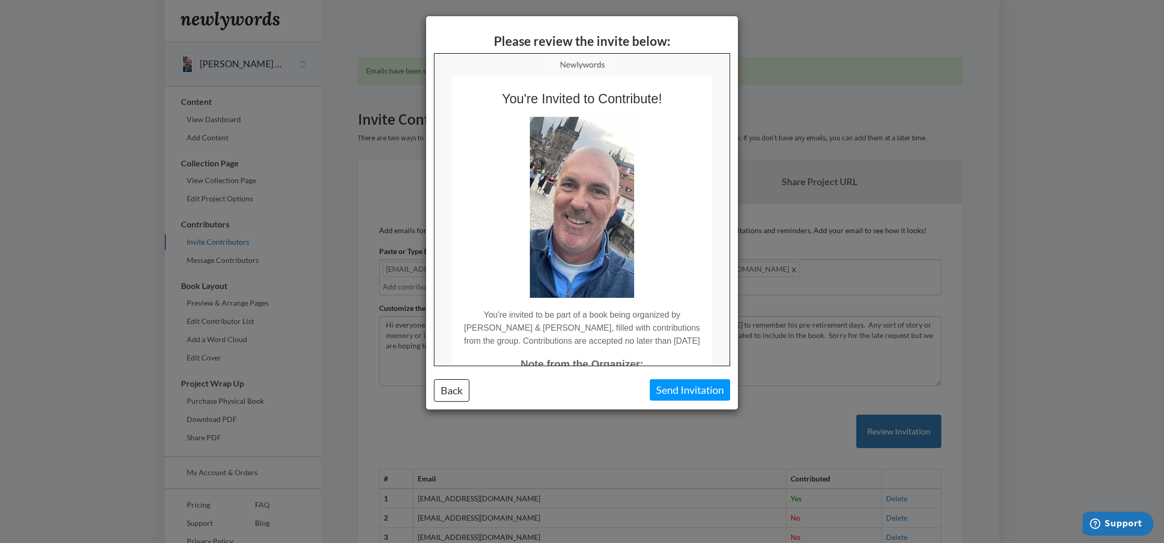
click at [690, 393] on button "Send Invitation" at bounding box center [690, 389] width 80 height 21
